Goal: Navigation & Orientation: Find specific page/section

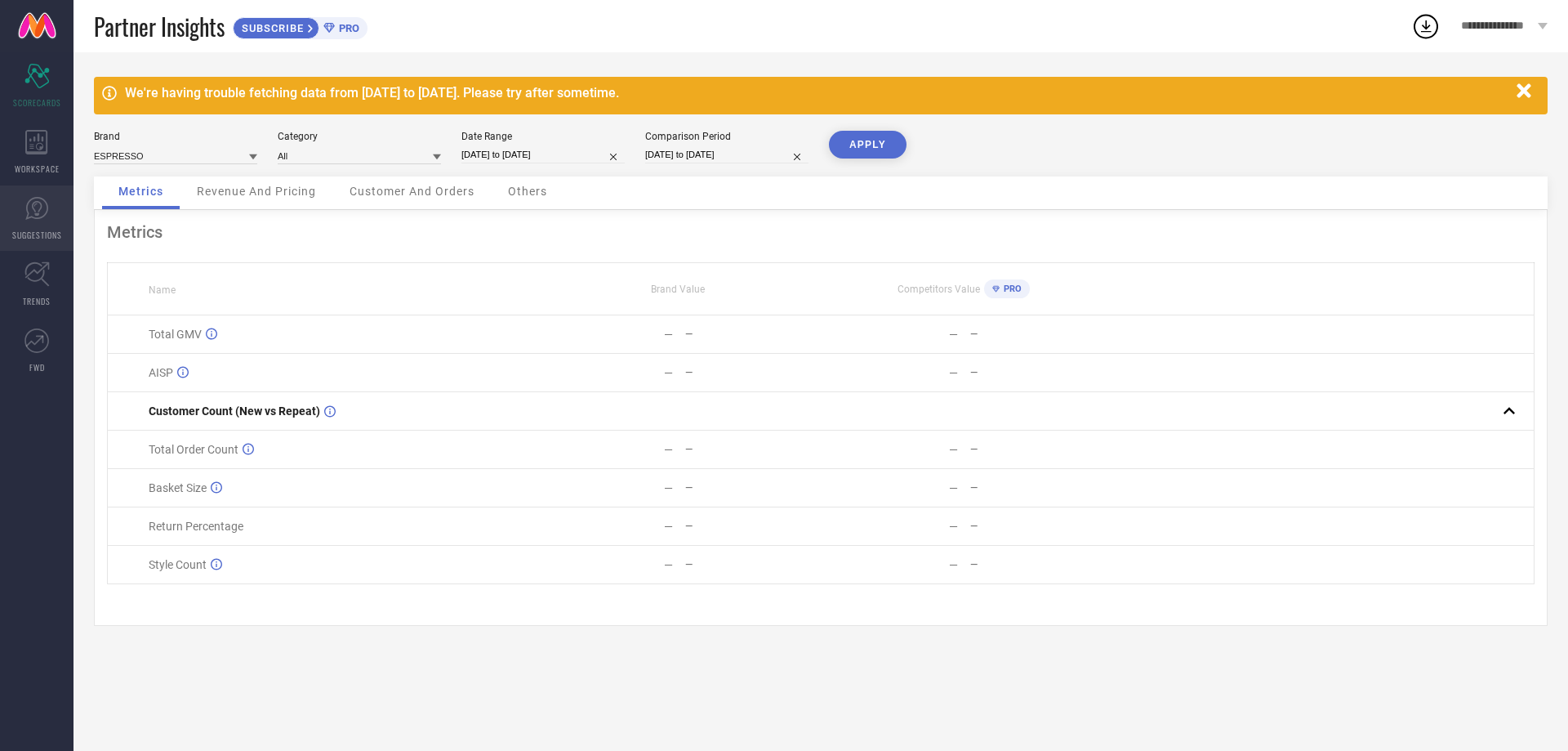
click at [27, 220] on link "SUGGESTIONS" at bounding box center [36, 218] width 73 height 66
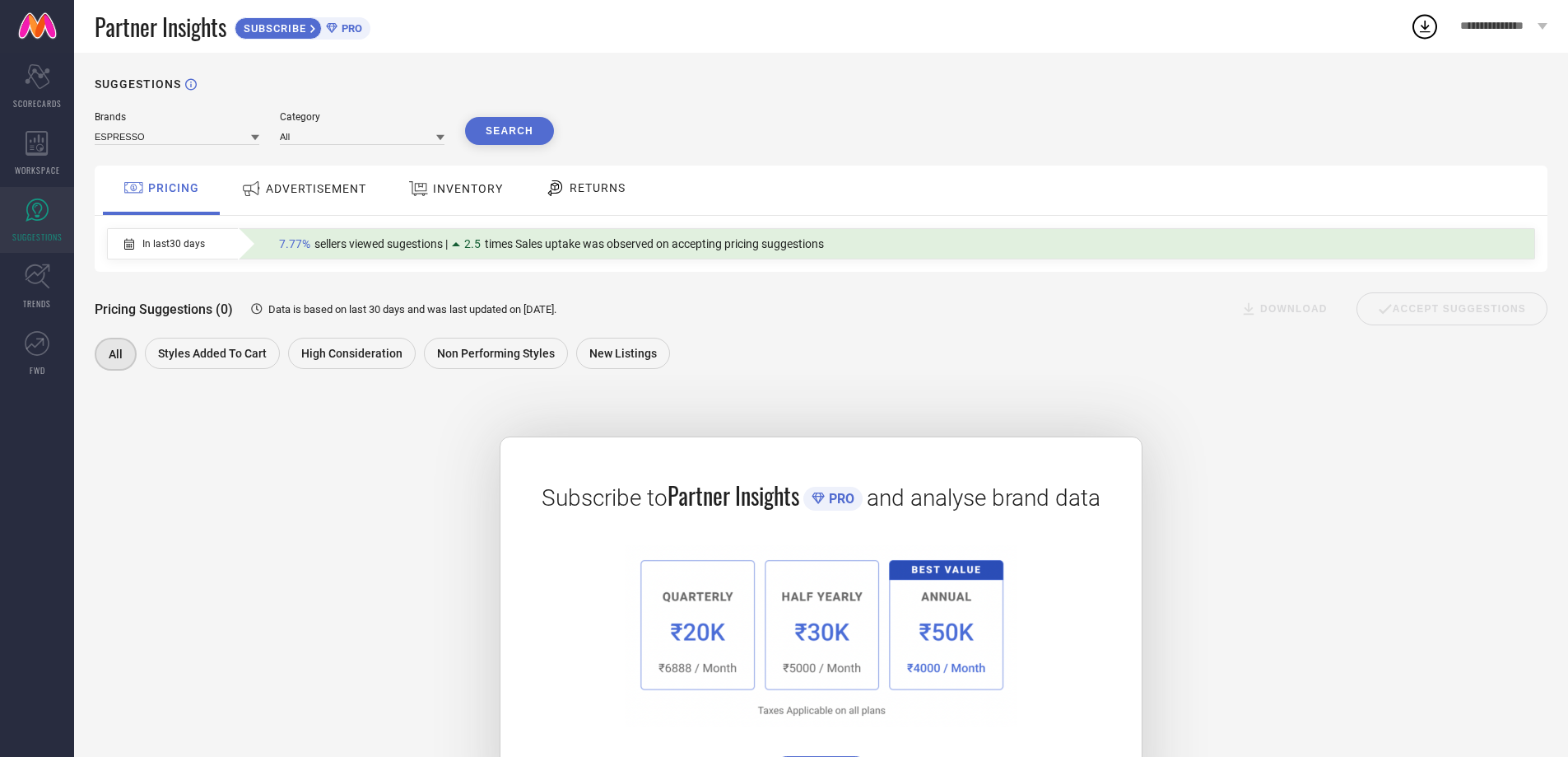
click at [308, 189] on span "ADVERTISEMENT" at bounding box center [316, 188] width 101 height 13
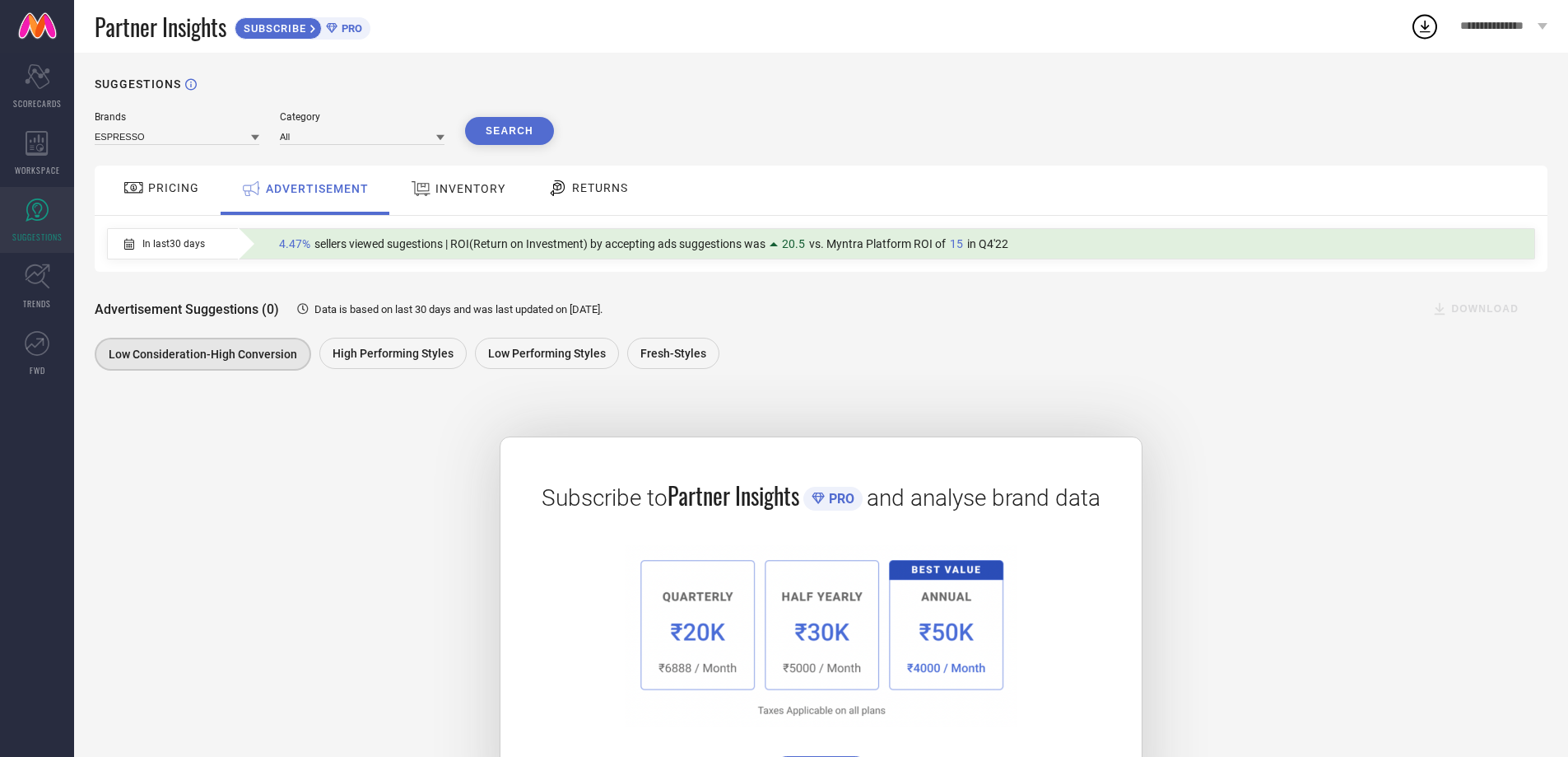
click at [168, 183] on span "PRICING" at bounding box center [173, 188] width 51 height 13
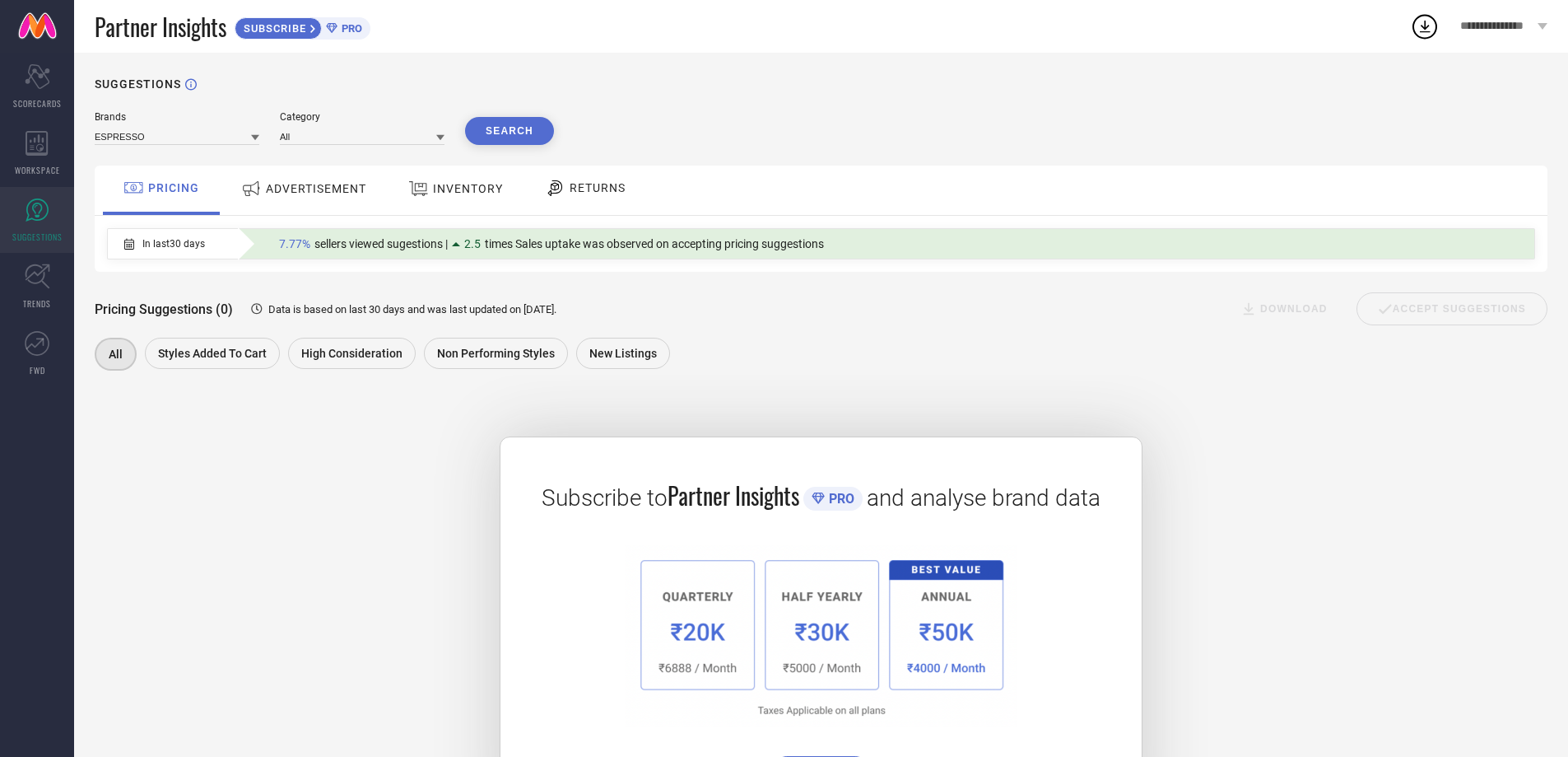
click at [583, 186] on span "RETURNS" at bounding box center [597, 188] width 56 height 13
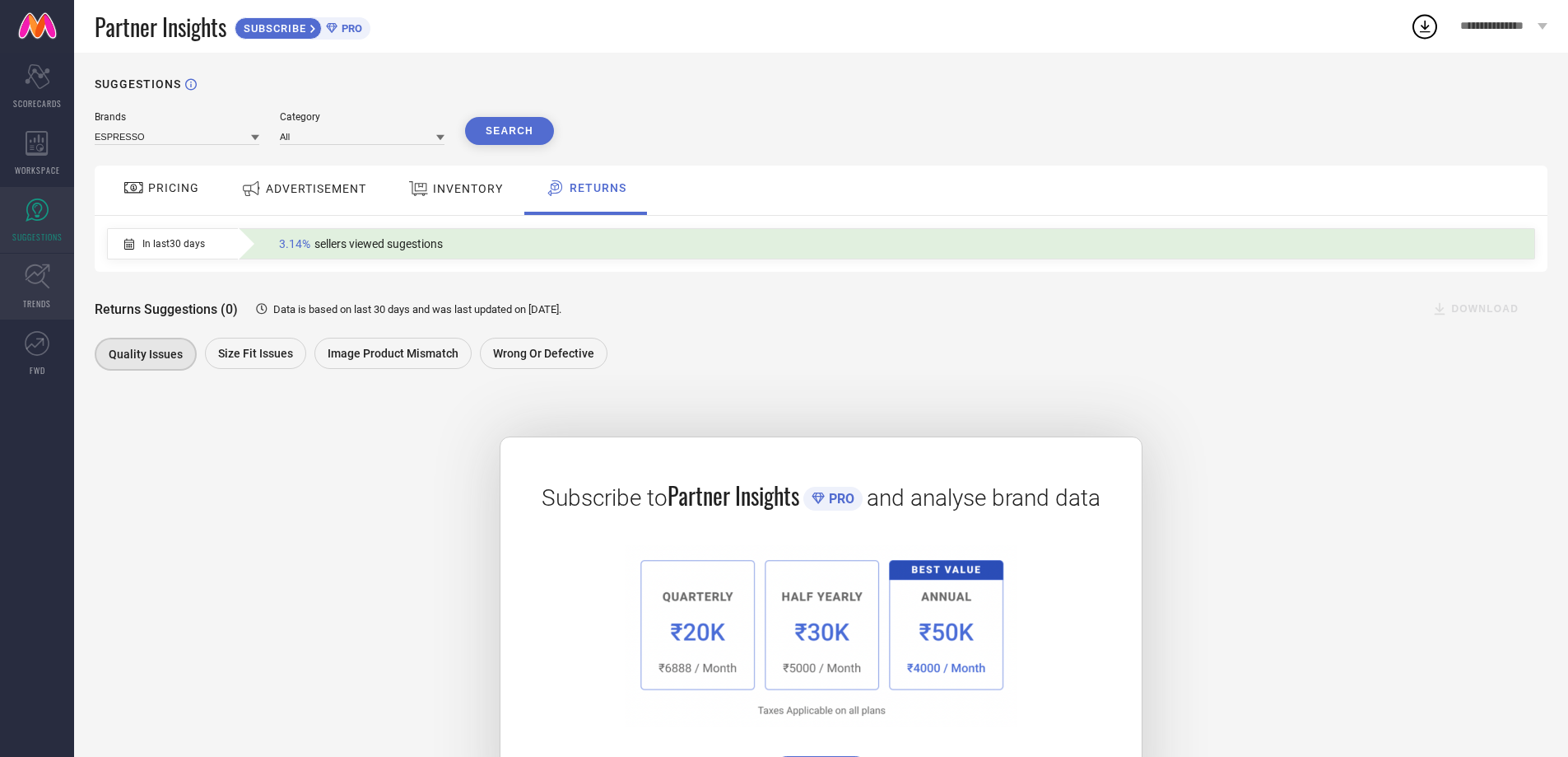
click at [32, 291] on link "TRENDS" at bounding box center [36, 286] width 74 height 66
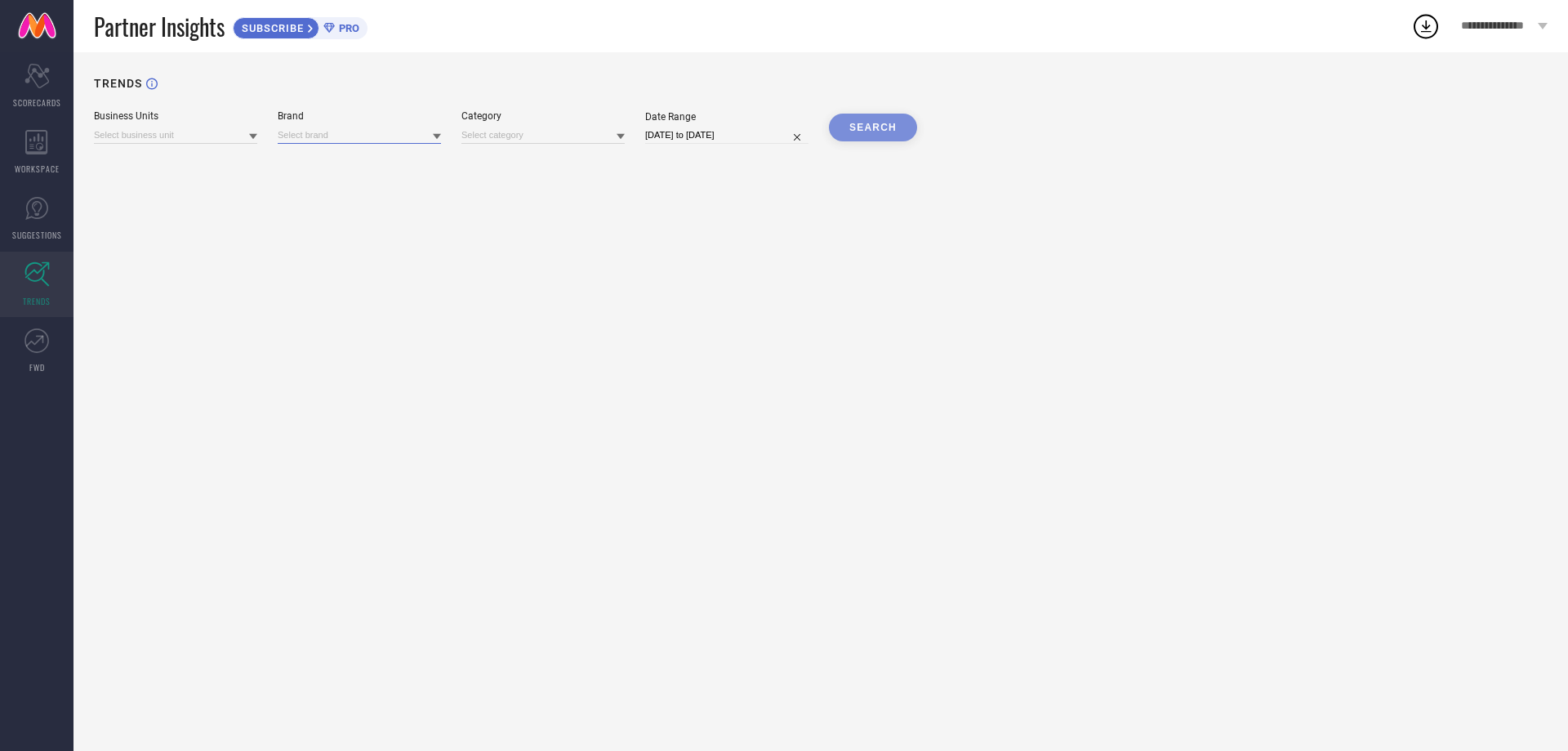
click at [316, 140] on input at bounding box center [358, 135] width 163 height 17
click at [150, 131] on input at bounding box center [175, 135] width 163 height 17
click at [31, 83] on icon "Scorecard" at bounding box center [37, 76] width 26 height 25
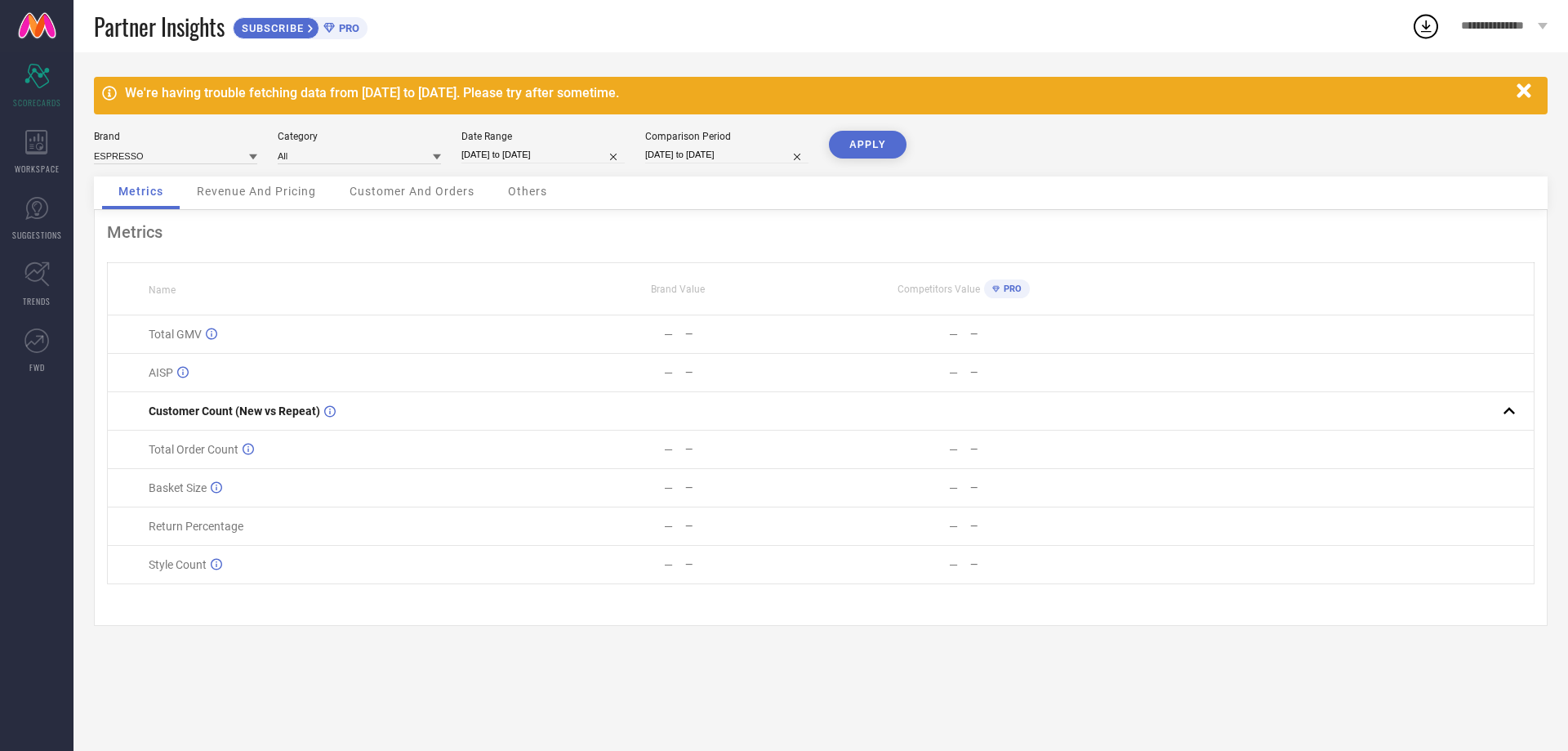
click at [234, 189] on span "Revenue And Pricing" at bounding box center [256, 192] width 119 height 13
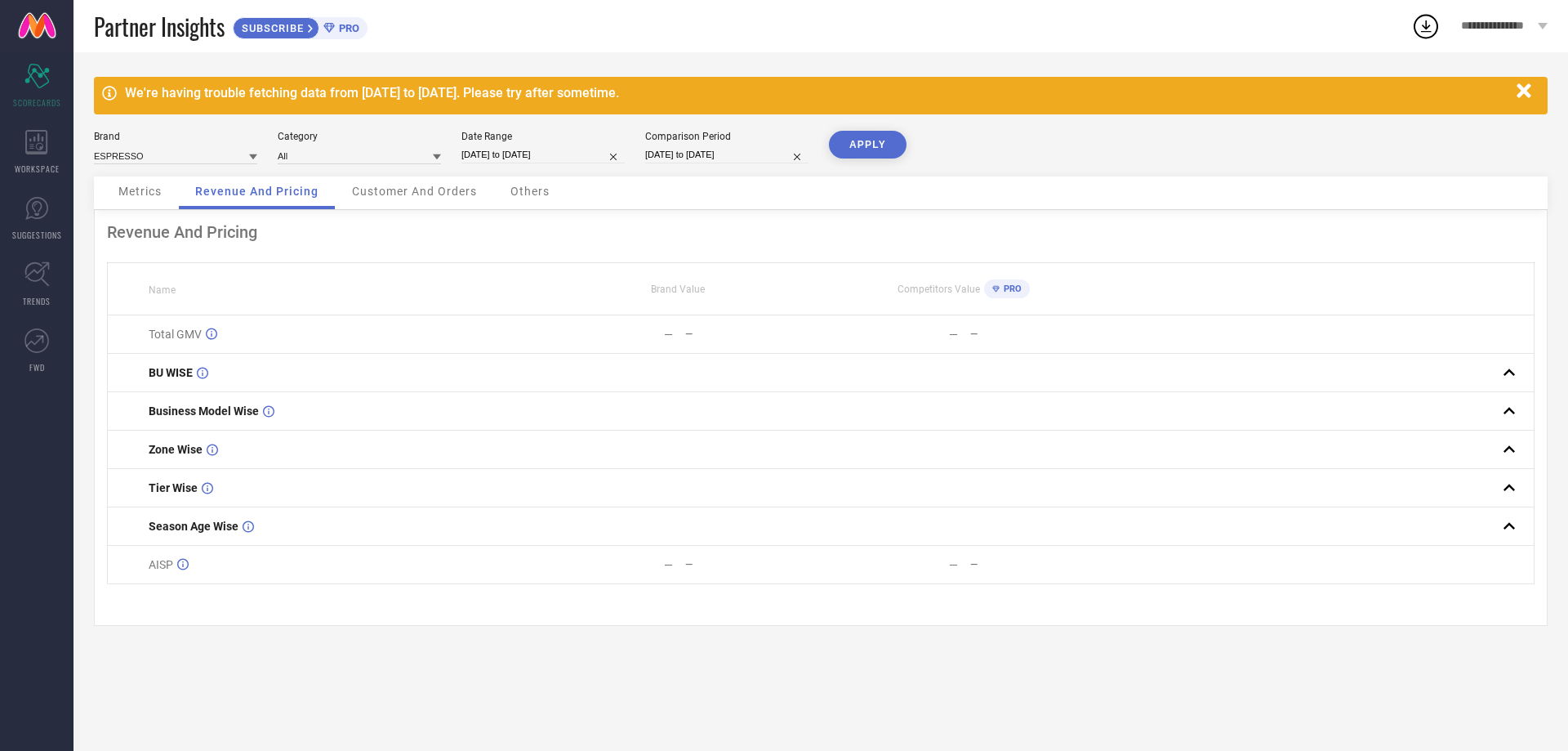
click at [391, 188] on span "Customer And Orders" at bounding box center [414, 192] width 125 height 13
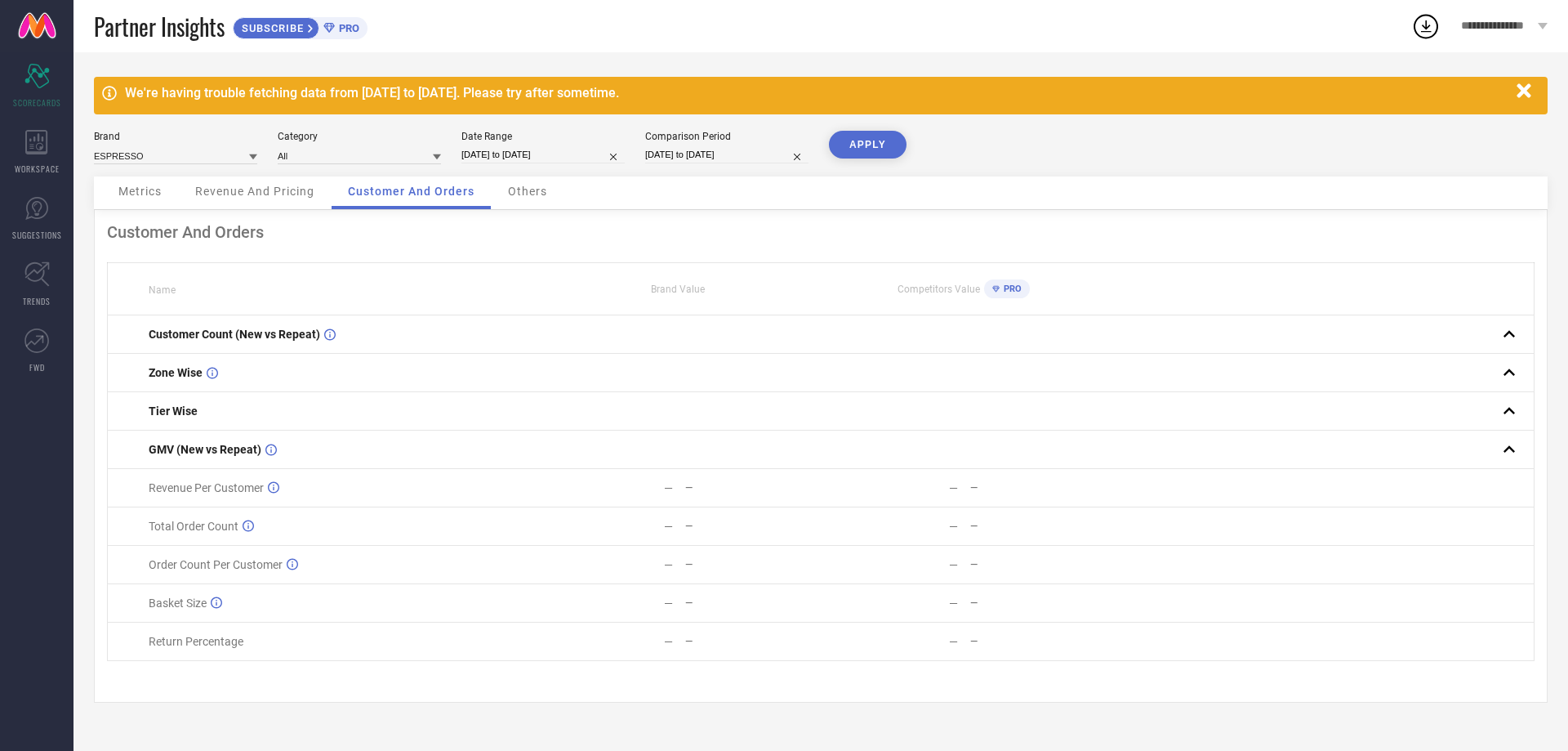
click at [530, 186] on span "Others" at bounding box center [527, 192] width 39 height 13
